Goal: Task Accomplishment & Management: Use online tool/utility

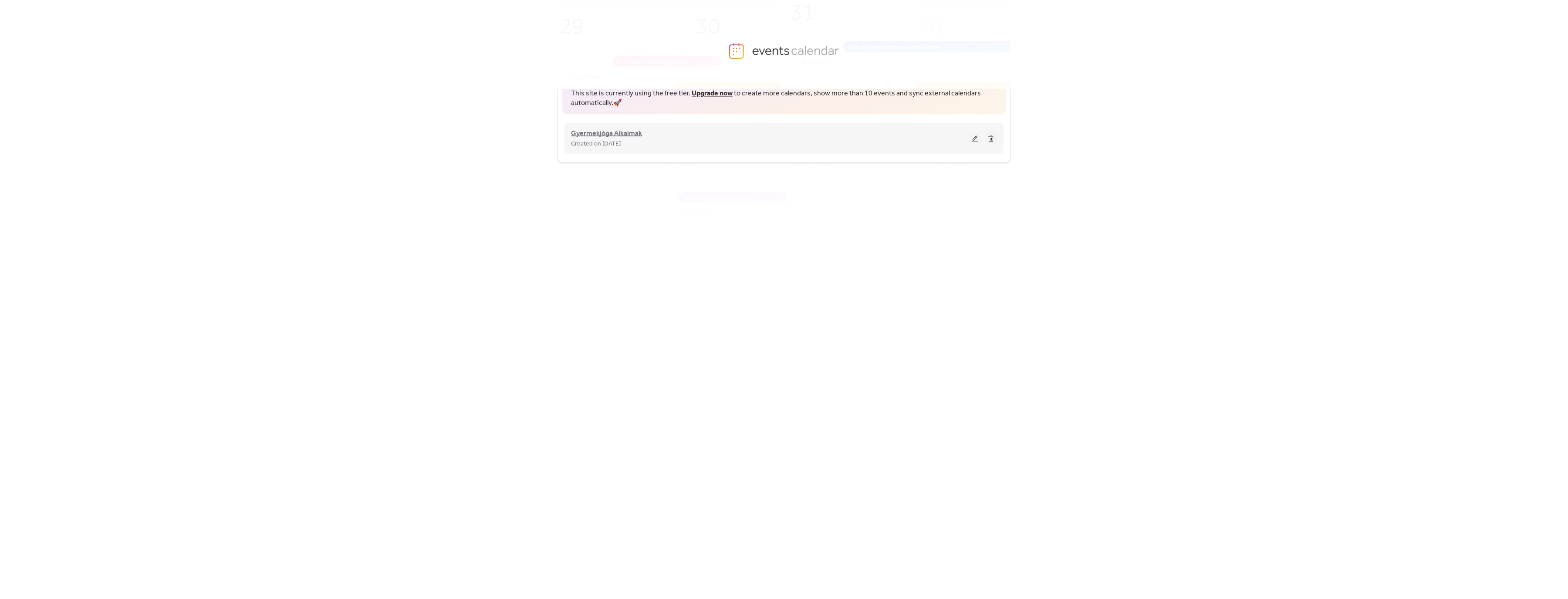
click at [635, 134] on span "Gyermekjóga Alkalmak" at bounding box center [606, 134] width 71 height 11
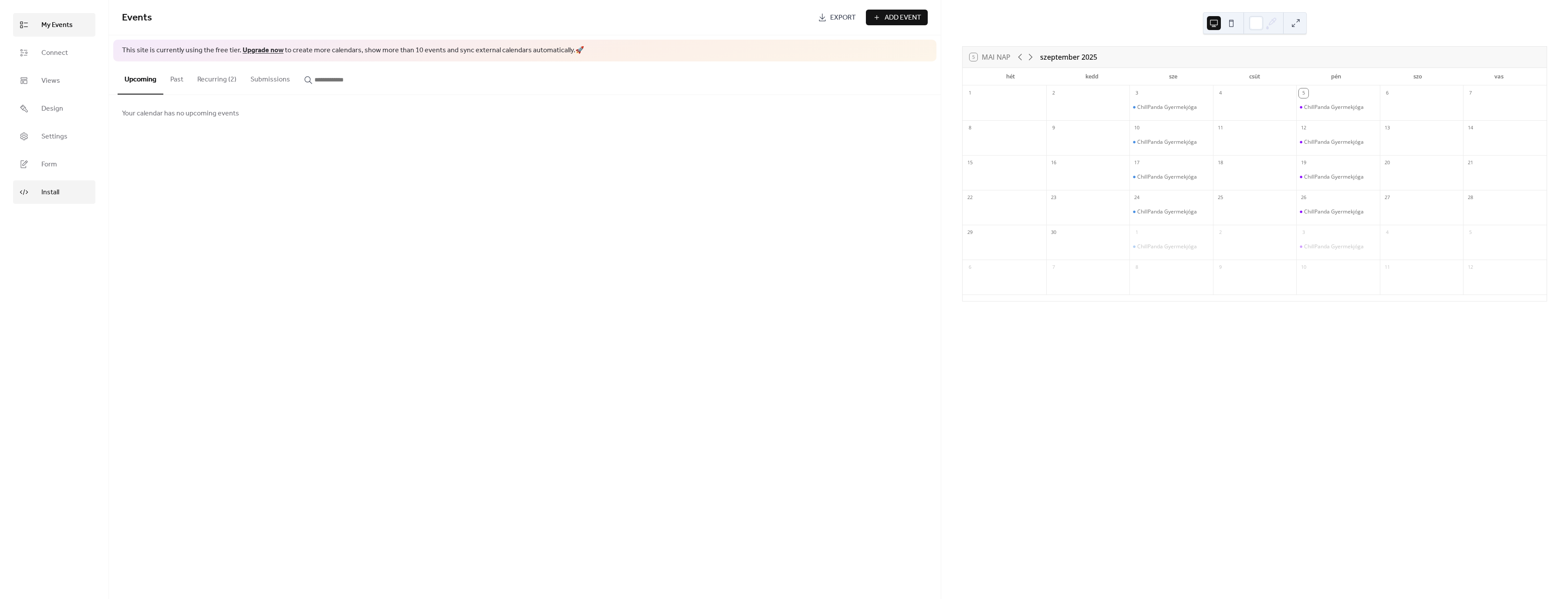
click at [61, 194] on link "Install" at bounding box center [54, 192] width 82 height 24
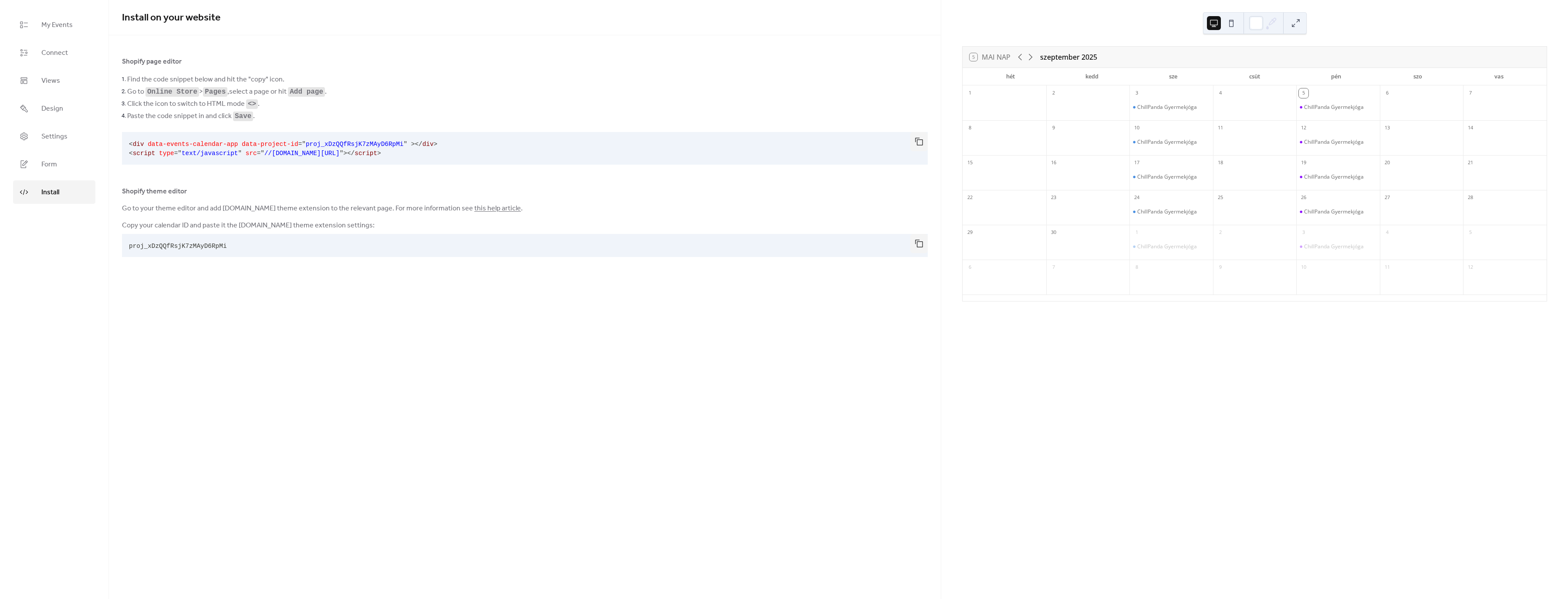
click at [204, 246] on span "proj_xDzQQfRsjK7zMAyD6RpMi" at bounding box center [178, 246] width 98 height 7
copy span "proj_xDzQQfRsjK7zMAyD6RpMi"
click at [130, 146] on span "<" at bounding box center [130, 143] width 4 height 7
drag, startPoint x: 128, startPoint y: 145, endPoint x: 504, endPoint y: 158, distance: 376.2
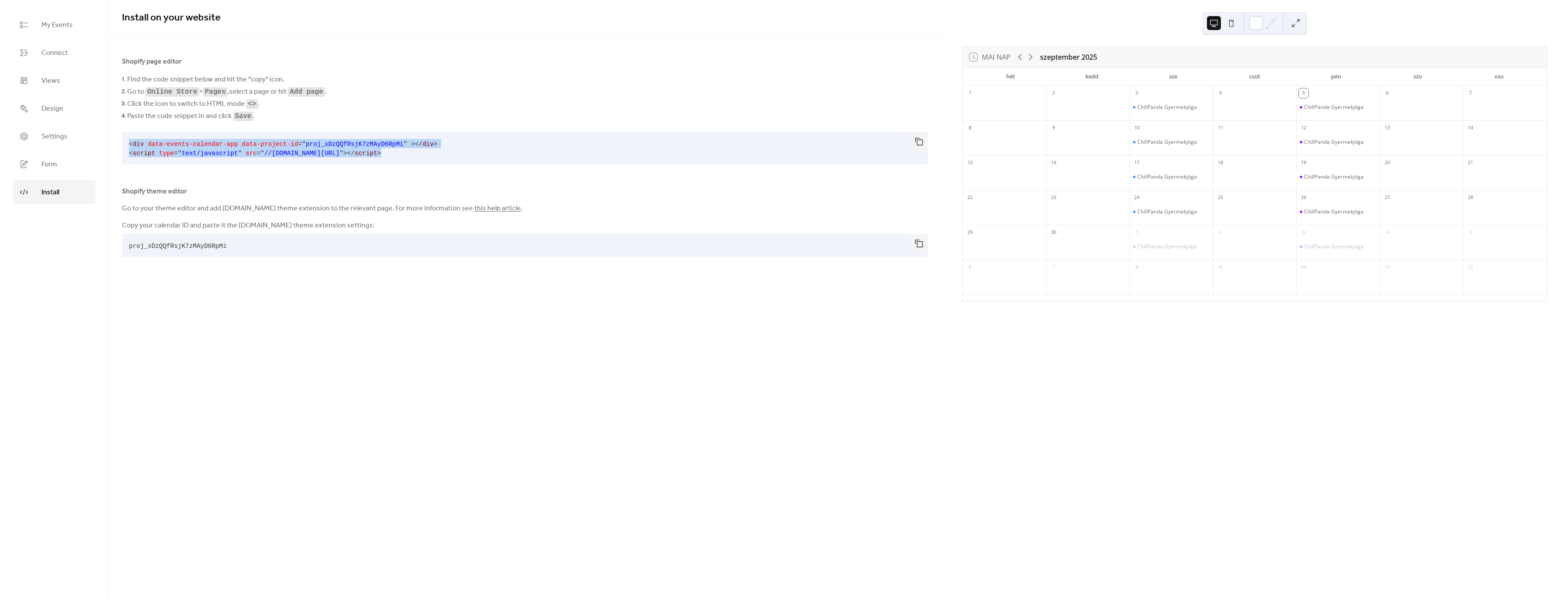
click at [504, 158] on pre "< div data-events-calendar-app data-project-id = " proj_xDzQQfRsjK7zMAyD6RpMi "…" at bounding box center [518, 148] width 792 height 33
copy code "< div data-events-calendar-app data-project-id = " proj_xDzQQfRsjK7zMAyD6RpMi "…"
